Goal: Navigation & Orientation: Find specific page/section

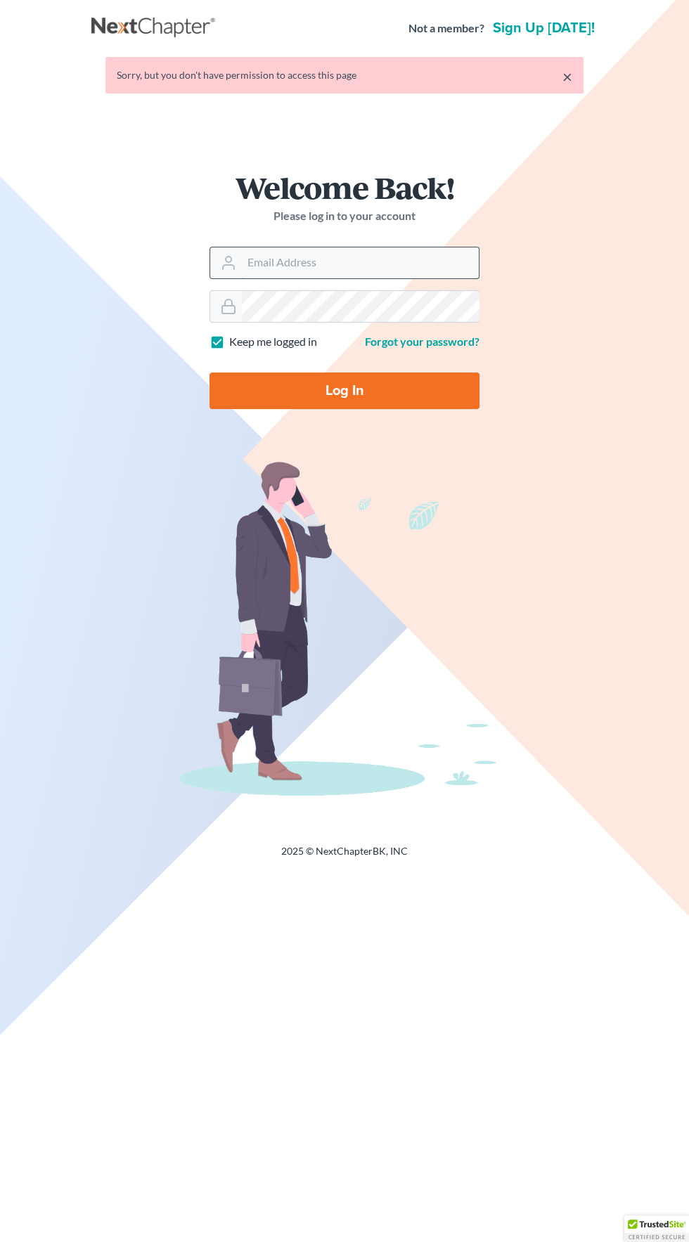
click at [256, 256] on input "Email Address" at bounding box center [360, 262] width 237 height 31
type input "afarber@adamfarberlaw.com"
click at [209, 372] on input "Log In" at bounding box center [344, 390] width 270 height 37
type input "Thinking..."
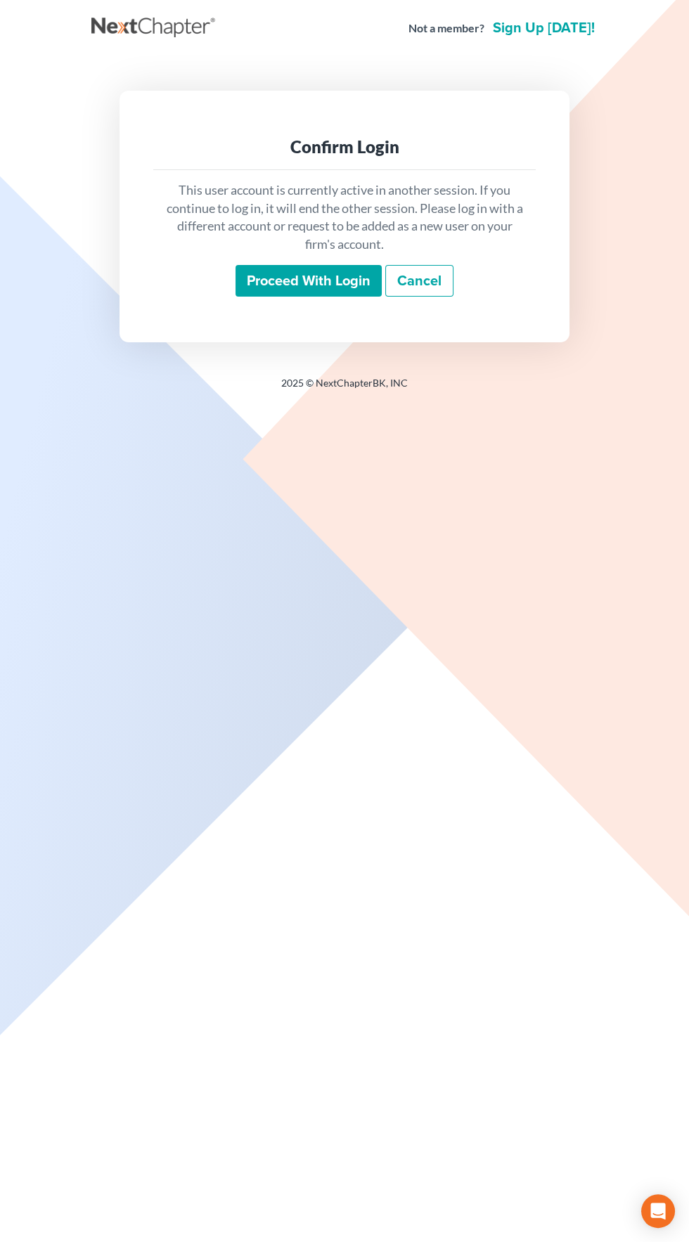
click at [287, 282] on input "Proceed with login" at bounding box center [308, 281] width 146 height 32
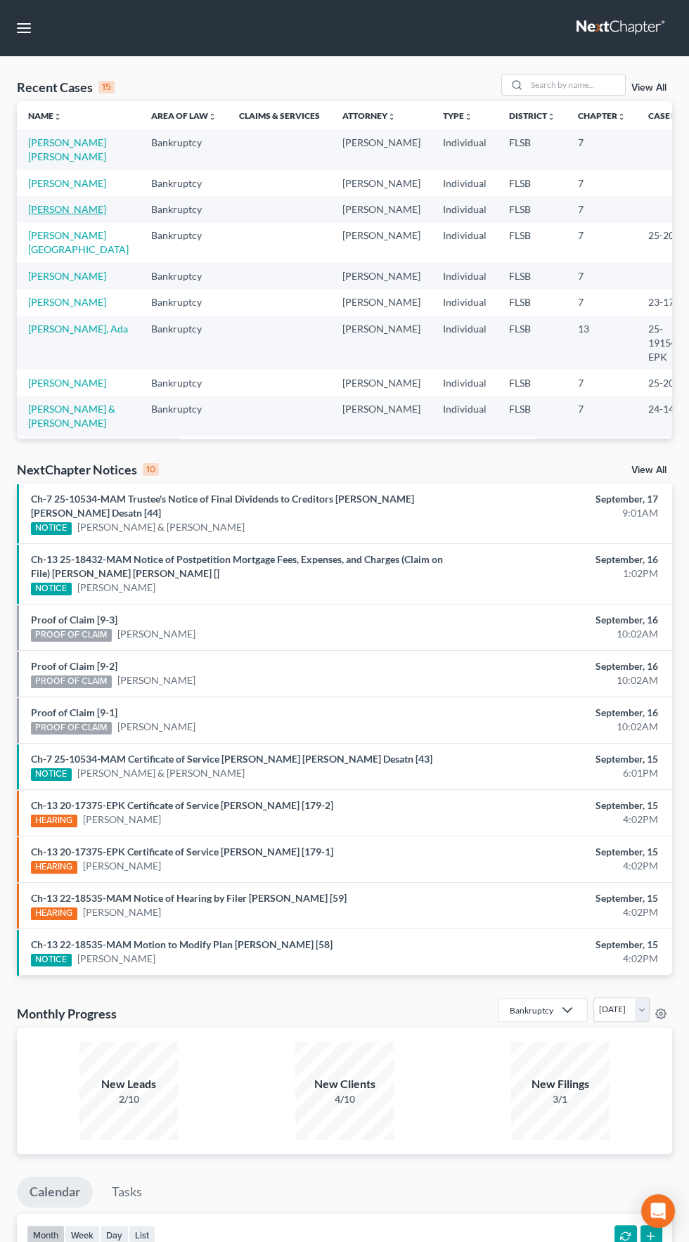
click at [51, 215] on link "[PERSON_NAME]" at bounding box center [67, 209] width 78 height 12
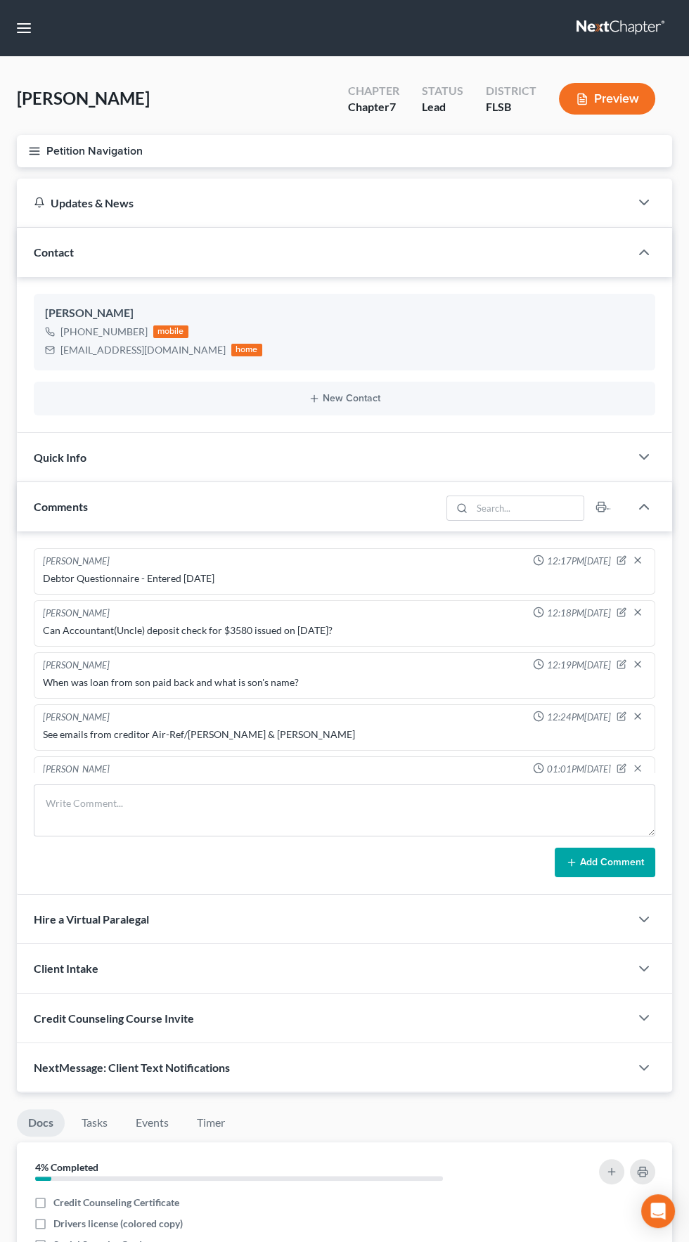
scroll to position [79, 0]
